Goal: Task Accomplishment & Management: Manage account settings

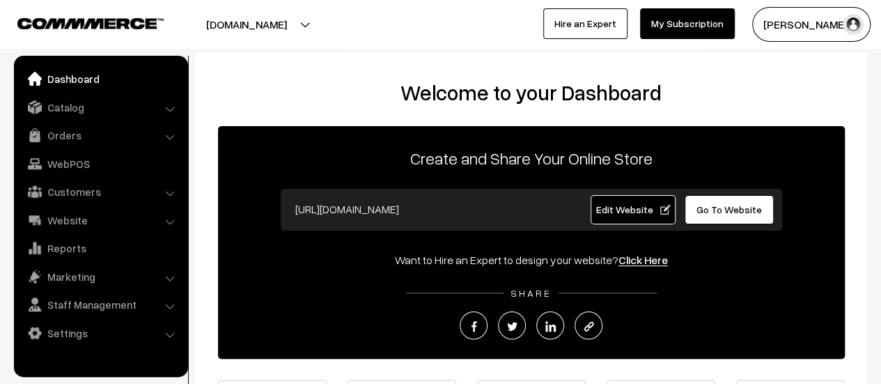
click at [57, 135] on link "Orders" at bounding box center [100, 135] width 166 height 25
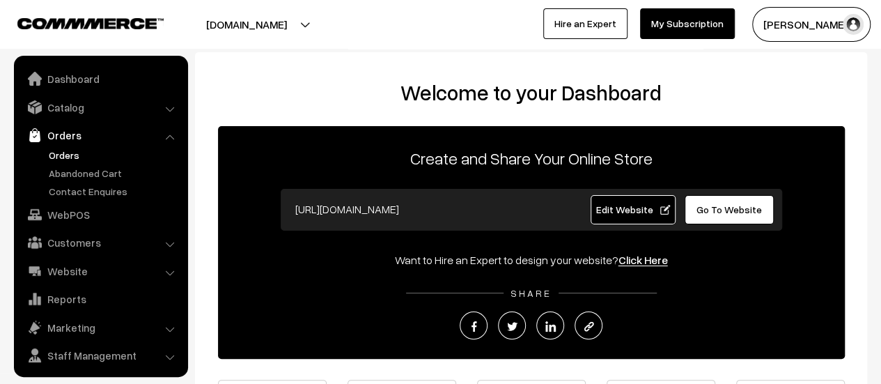
click at [66, 156] on link "Orders" at bounding box center [114, 155] width 138 height 15
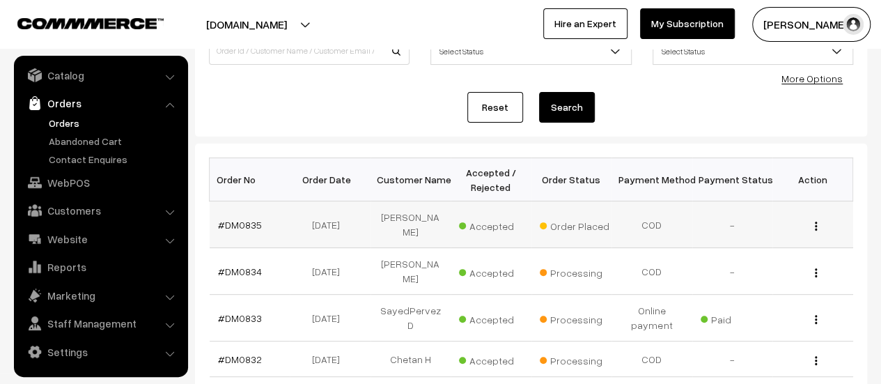
scroll to position [127, 0]
click at [227, 221] on link "#DM0835" at bounding box center [240, 224] width 44 height 12
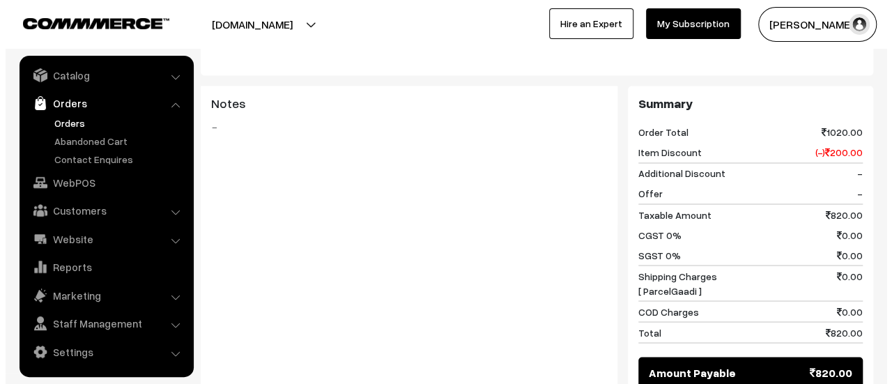
scroll to position [1349, 0]
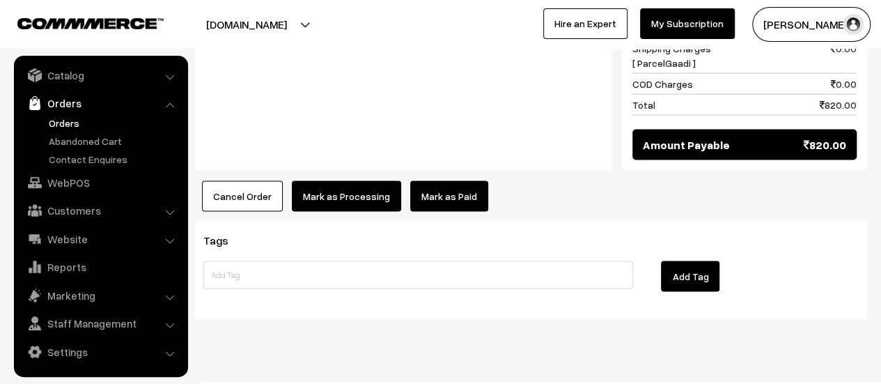
click at [339, 181] on button "Mark as Processing" at bounding box center [346, 196] width 109 height 31
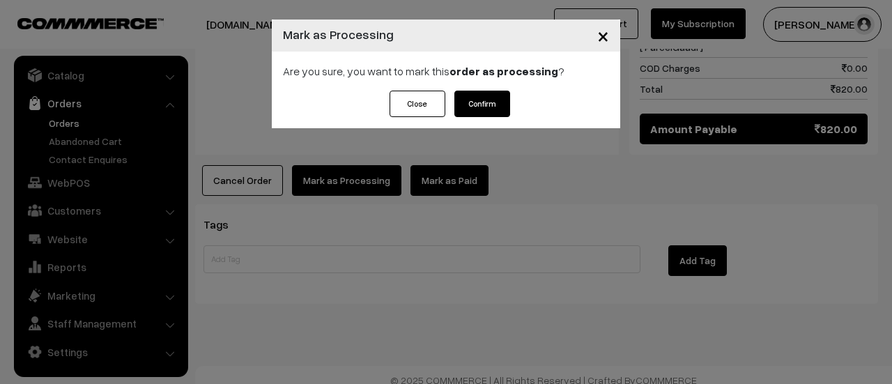
click at [484, 105] on button "Confirm" at bounding box center [482, 104] width 56 height 26
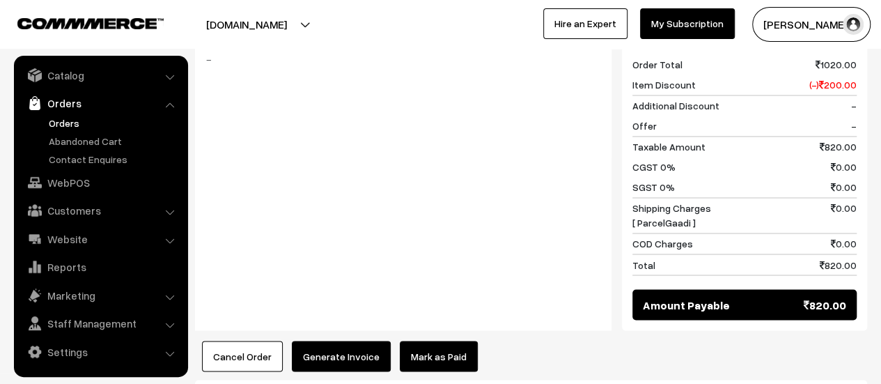
scroll to position [1226, 0]
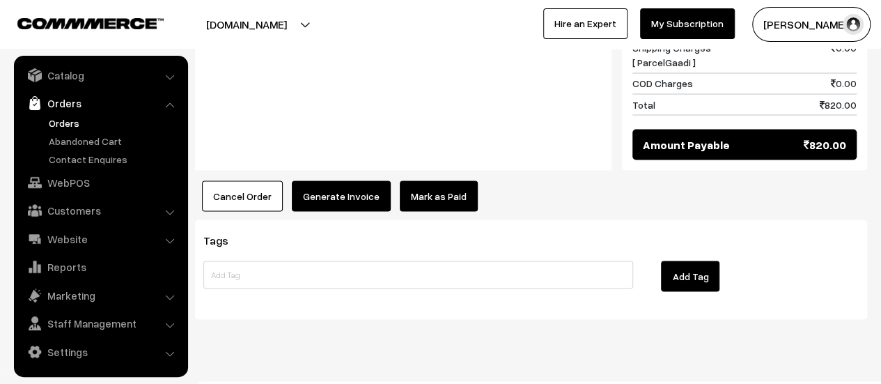
click at [342, 180] on button "Generate Invoice" at bounding box center [341, 195] width 99 height 31
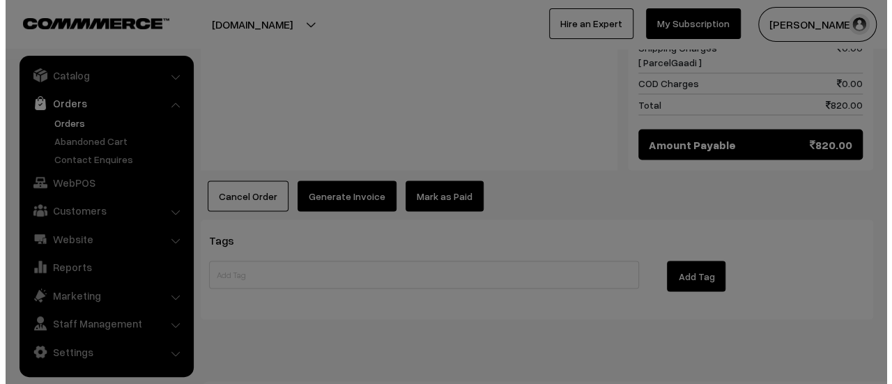
scroll to position [1228, 0]
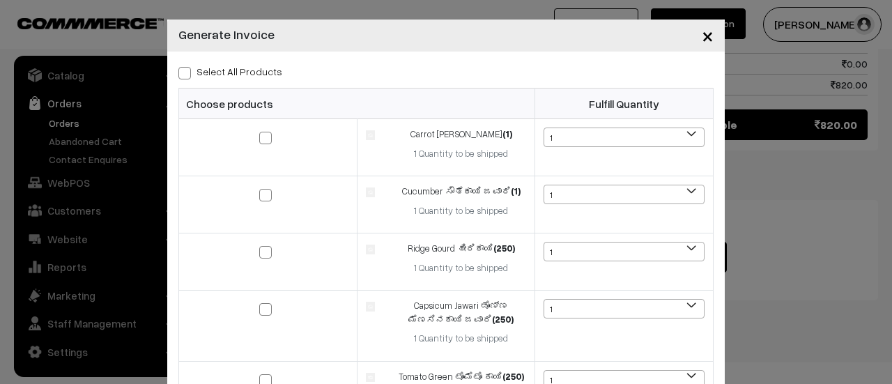
click at [181, 74] on span at bounding box center [184, 73] width 13 height 13
click at [181, 74] on input "Select All Products" at bounding box center [182, 70] width 9 height 9
checkbox input "true"
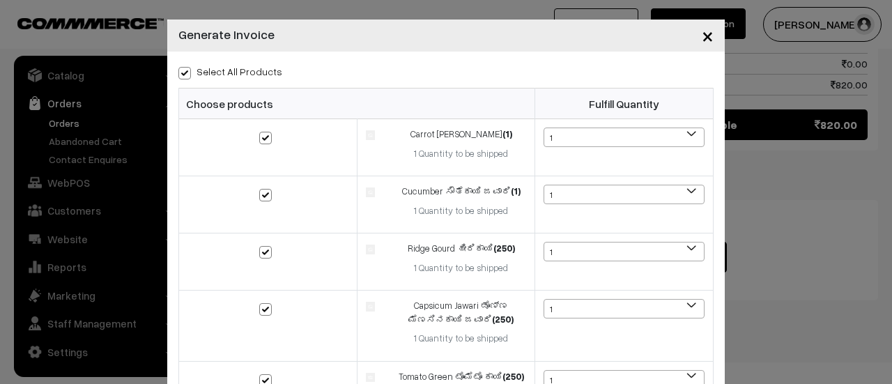
checkbox input "true"
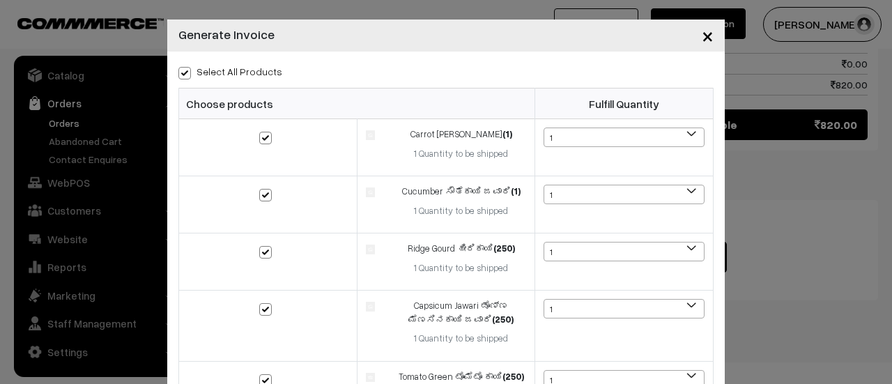
checkbox input "true"
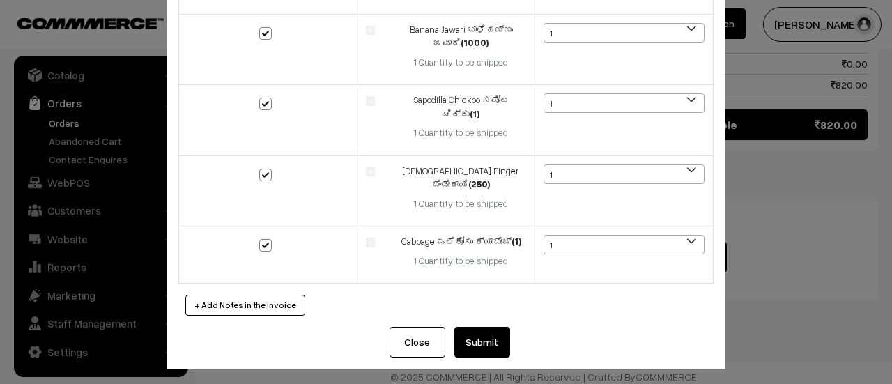
click at [482, 334] on button "Submit" at bounding box center [482, 342] width 56 height 31
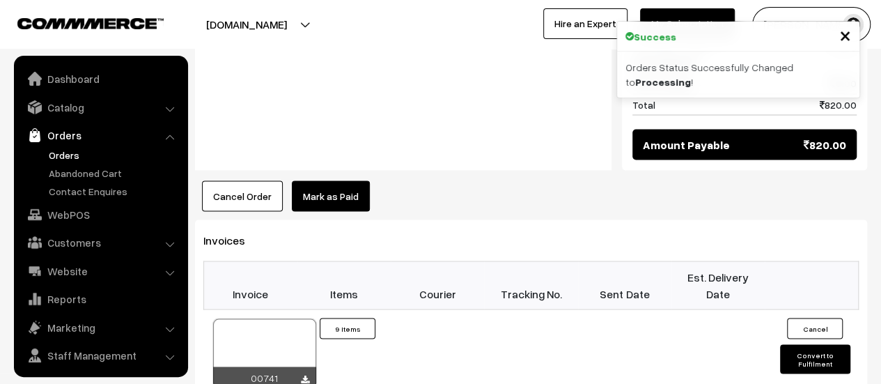
scroll to position [32, 0]
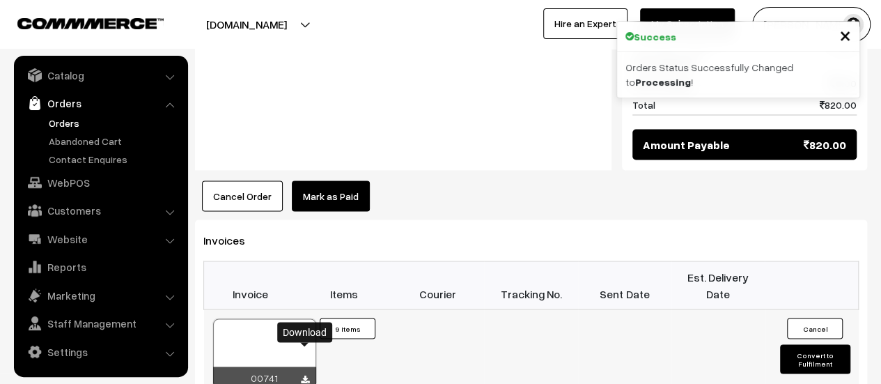
click at [304, 375] on icon at bounding box center [305, 379] width 8 height 9
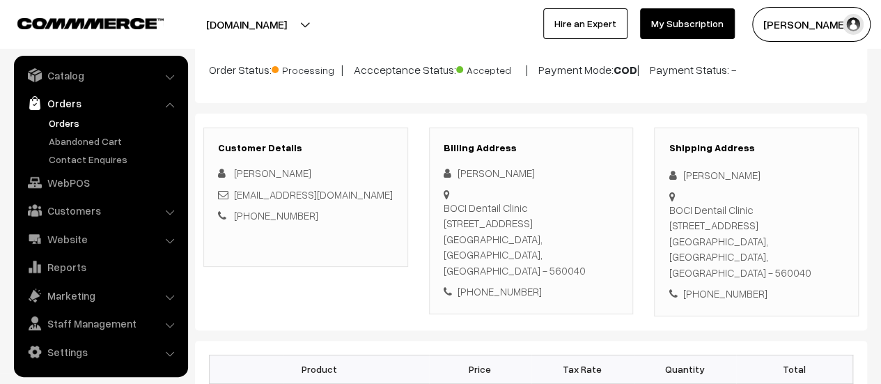
scroll to position [217, 0]
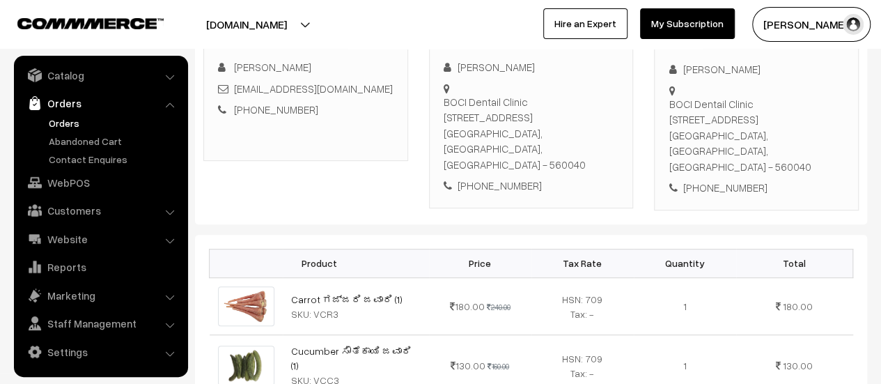
drag, startPoint x: 444, startPoint y: 100, endPoint x: 604, endPoint y: 148, distance: 167.5
click at [604, 148] on div "BOCI Dentail Clinic [STREET_ADDRESS]" at bounding box center [532, 133] width 176 height 79
copy div "BOCI Dentail Clinic [STREET_ADDRESS]"
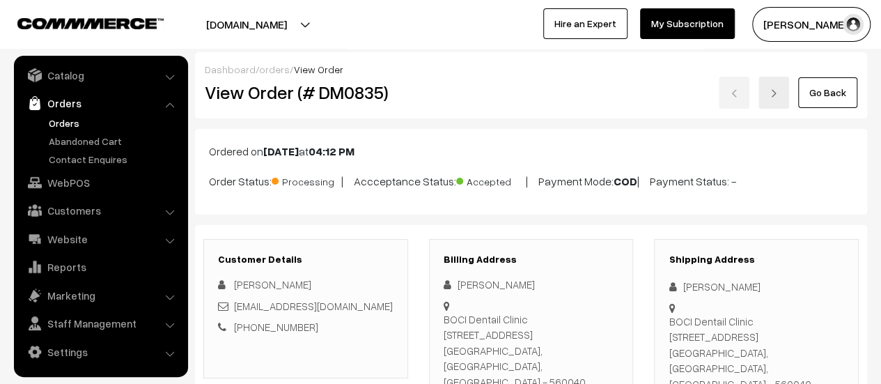
click at [481, 111] on div "Dashboard / orders / View Order View Order (# DM0835) Go Back" at bounding box center [531, 85] width 672 height 66
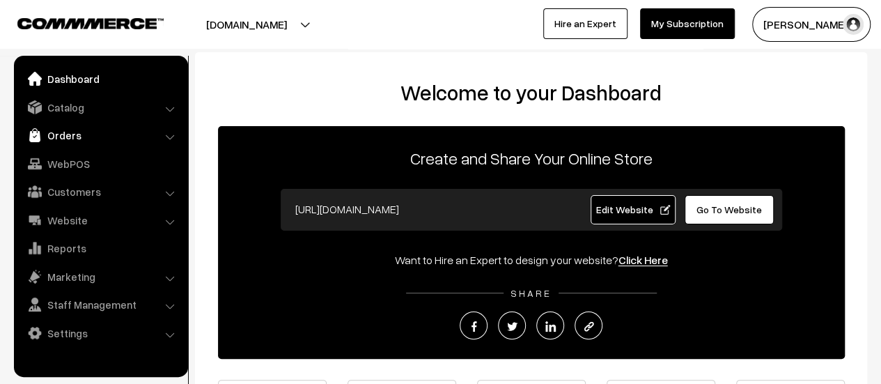
click at [52, 137] on link "Orders" at bounding box center [100, 135] width 166 height 25
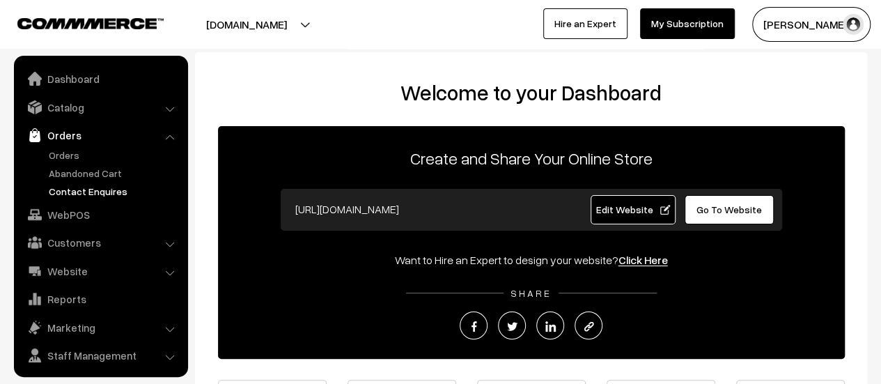
click at [65, 187] on link "Contact Enquires" at bounding box center [114, 191] width 138 height 15
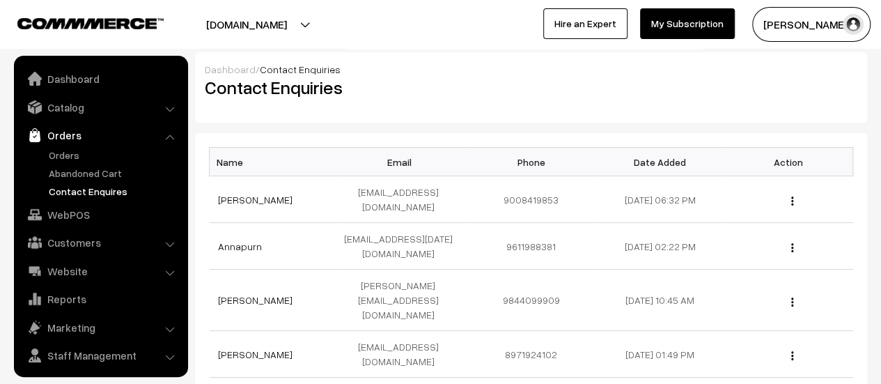
scroll to position [32, 0]
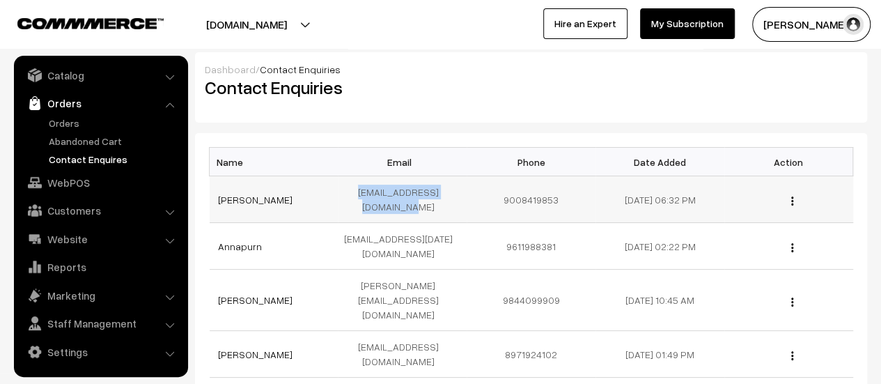
drag, startPoint x: 340, startPoint y: 192, endPoint x: 461, endPoint y: 193, distance: 121.2
click at [461, 193] on td "[EMAIL_ADDRESS][DOMAIN_NAME]" at bounding box center [402, 199] width 129 height 47
copy td "[EMAIL_ADDRESS][DOMAIN_NAME]"
